Goal: Task Accomplishment & Management: Complete application form

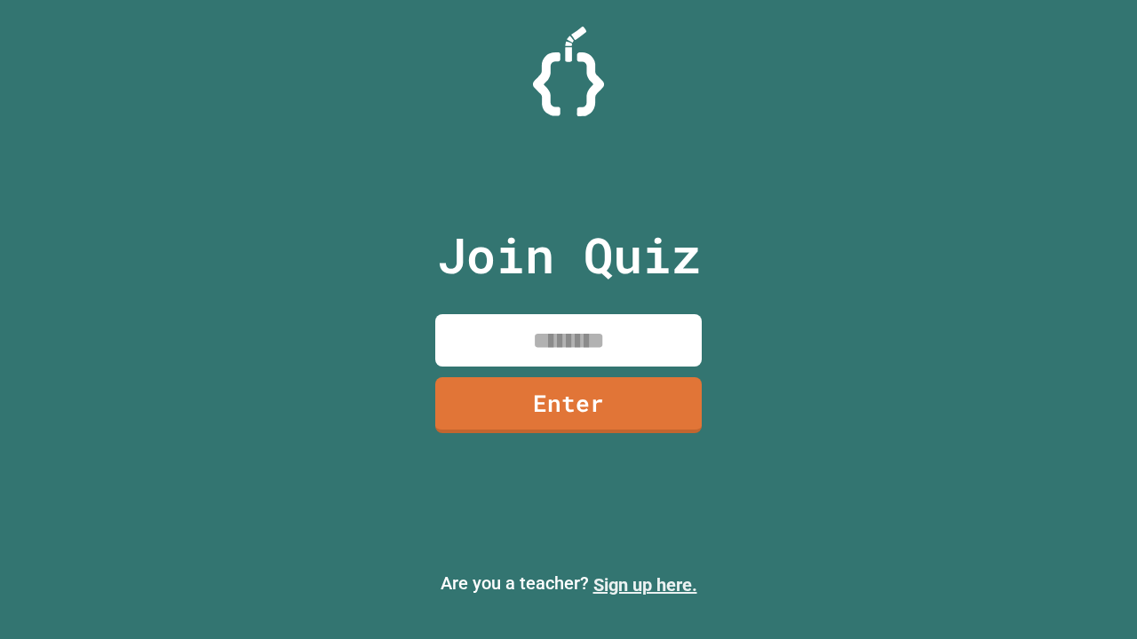
click at [645, 585] on link "Sign up here." at bounding box center [645, 584] width 104 height 21
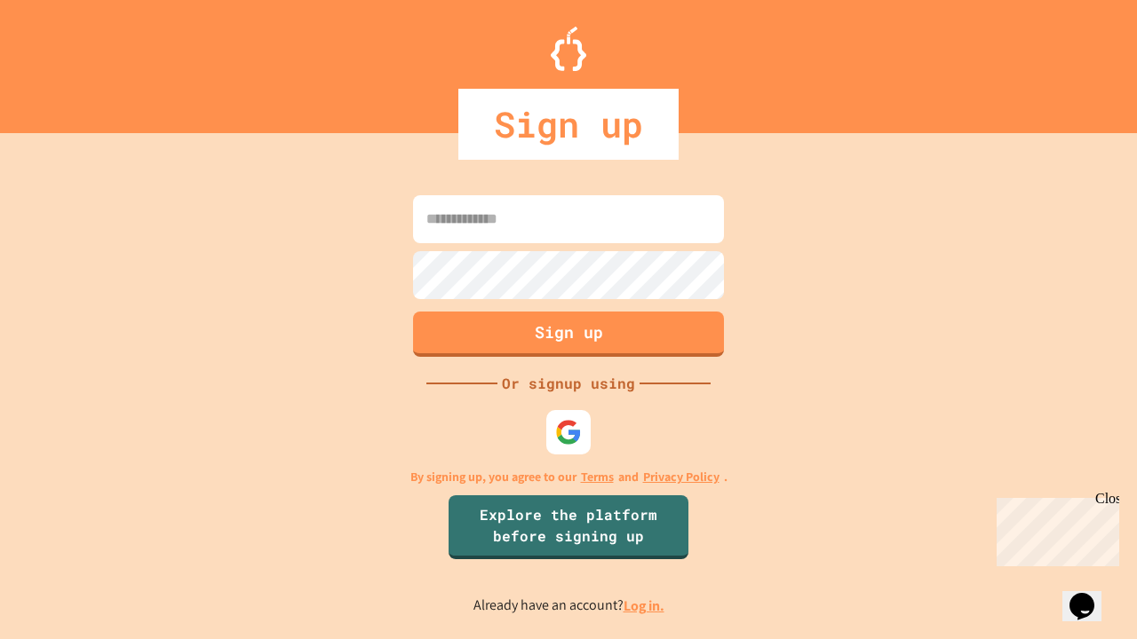
click at [645, 606] on link "Log in." at bounding box center [643, 606] width 41 height 19
